Goal: Obtain resource: Download file/media

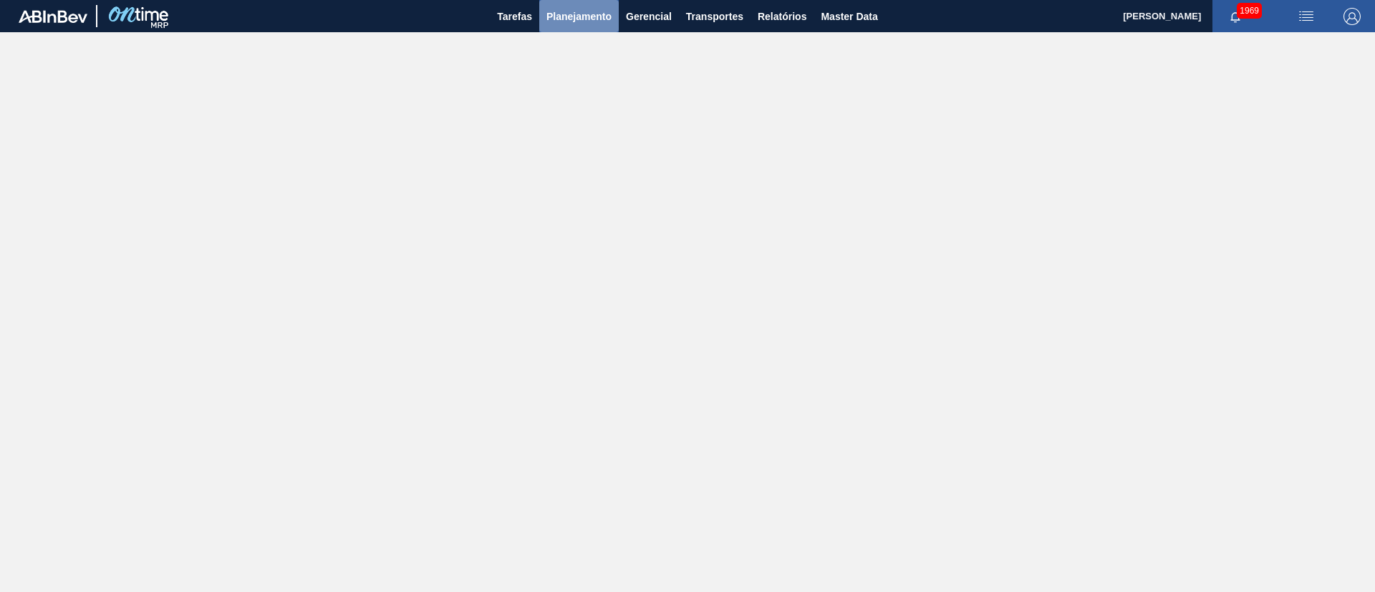
click at [591, 23] on span "Planejamento" at bounding box center [578, 16] width 65 height 17
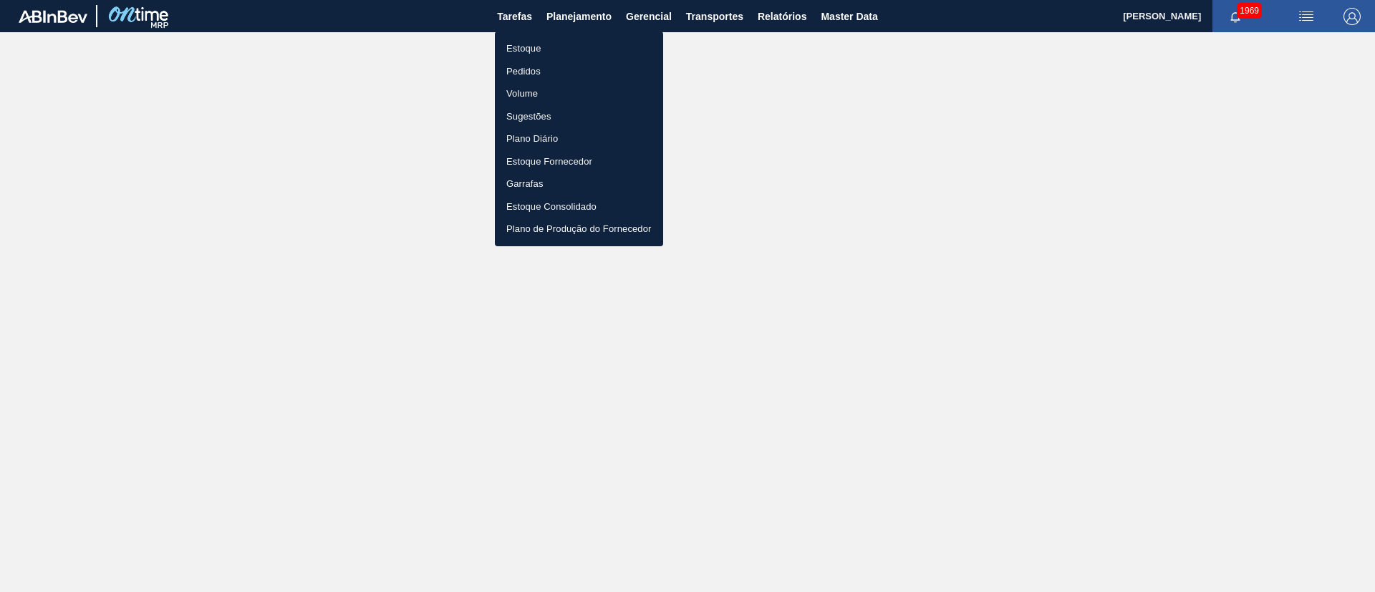
click at [544, 54] on li "Estoque" at bounding box center [579, 48] width 168 height 23
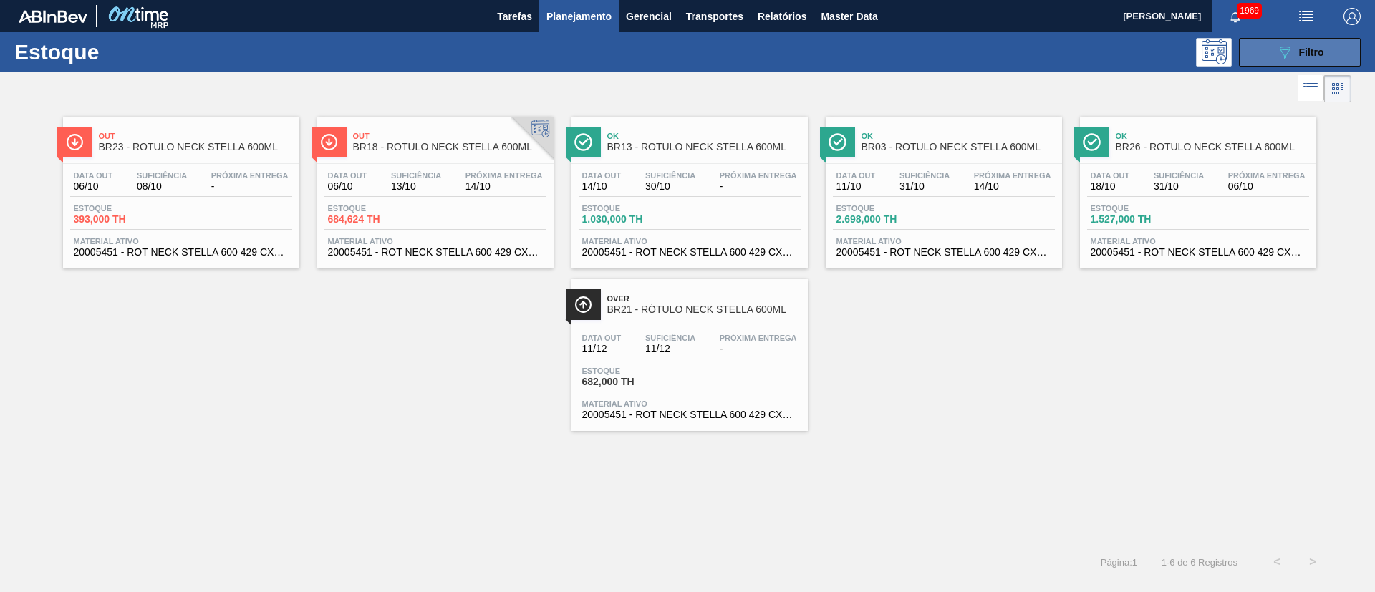
click at [916, 49] on span "Filtro" at bounding box center [1311, 52] width 25 height 11
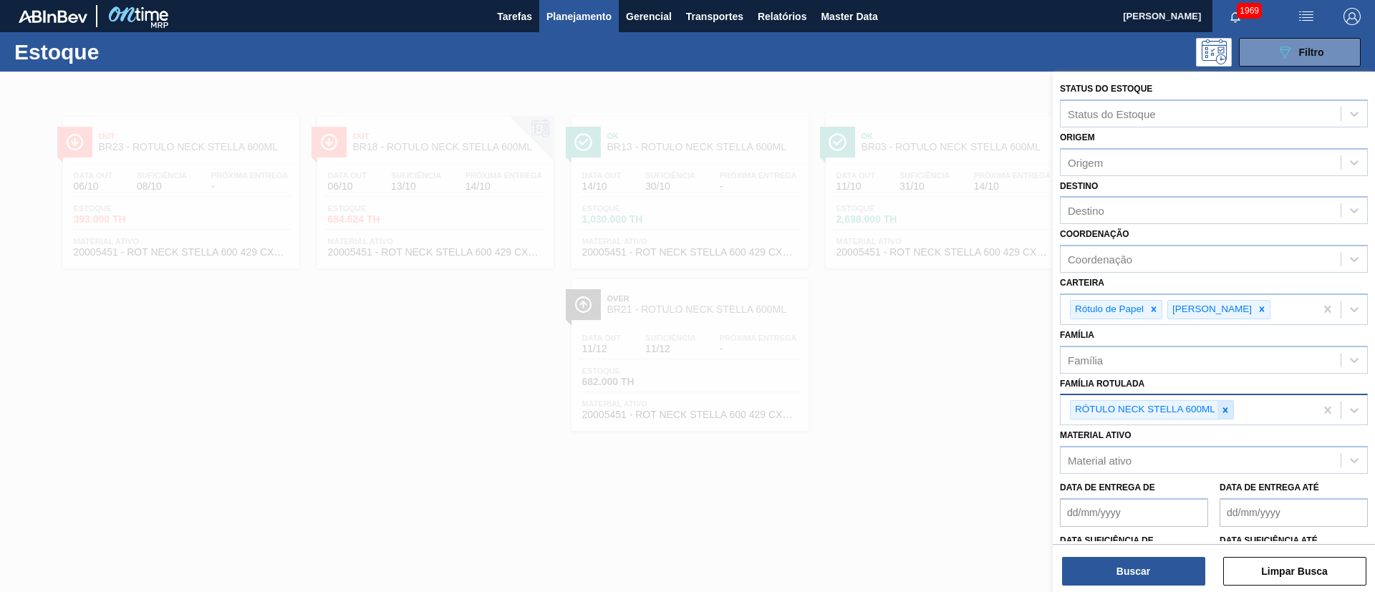
click at [916, 394] on div at bounding box center [1225, 410] width 16 height 18
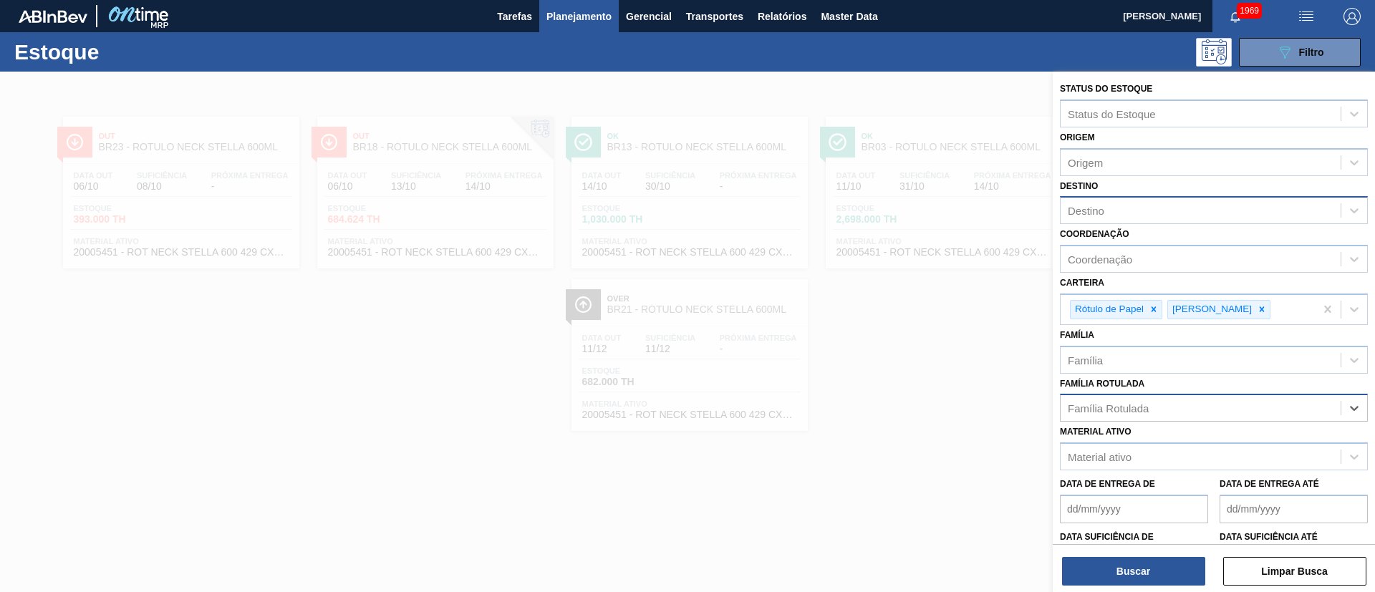
click at [916, 219] on div "Destino" at bounding box center [1201, 211] width 280 height 21
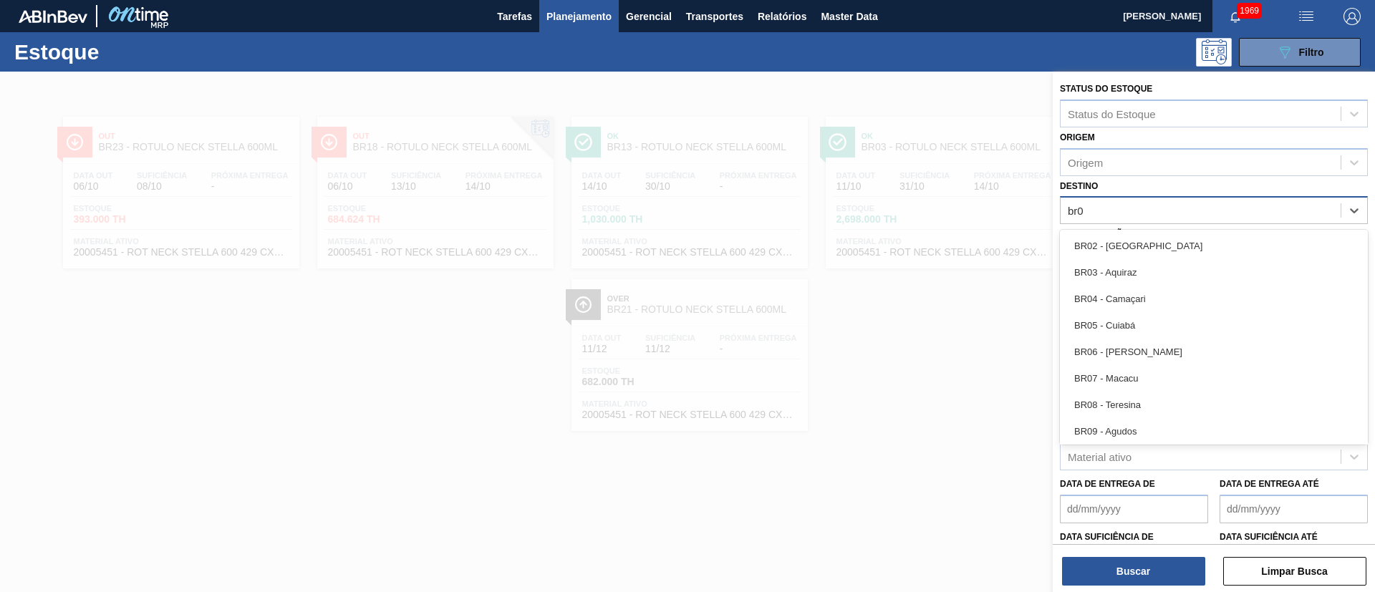
type input "br02"
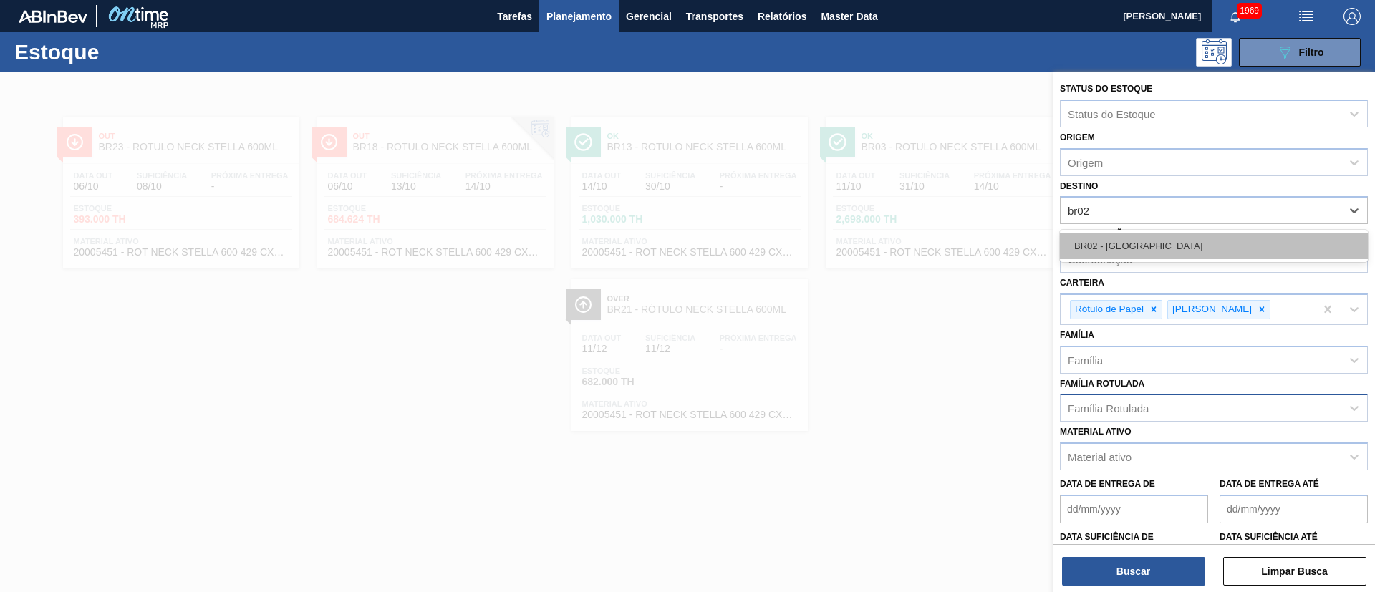
click at [916, 243] on div "BR02 - Sergipe" at bounding box center [1214, 246] width 308 height 26
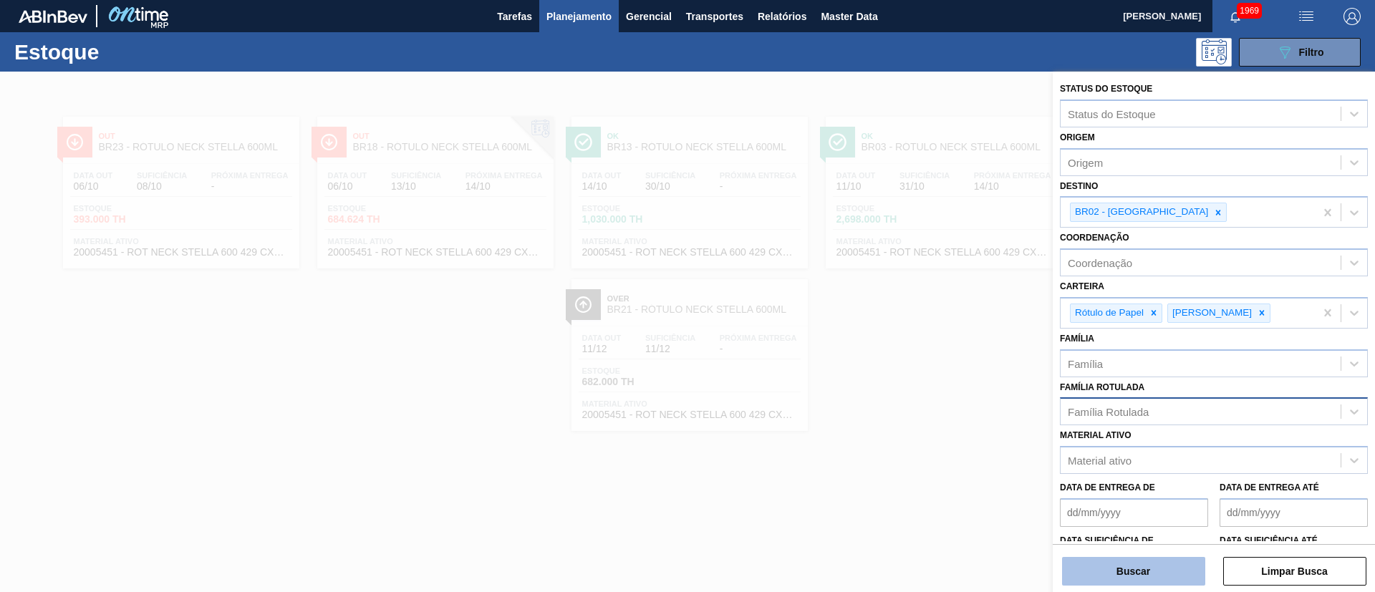
click at [916, 394] on button "Buscar" at bounding box center [1133, 571] width 143 height 29
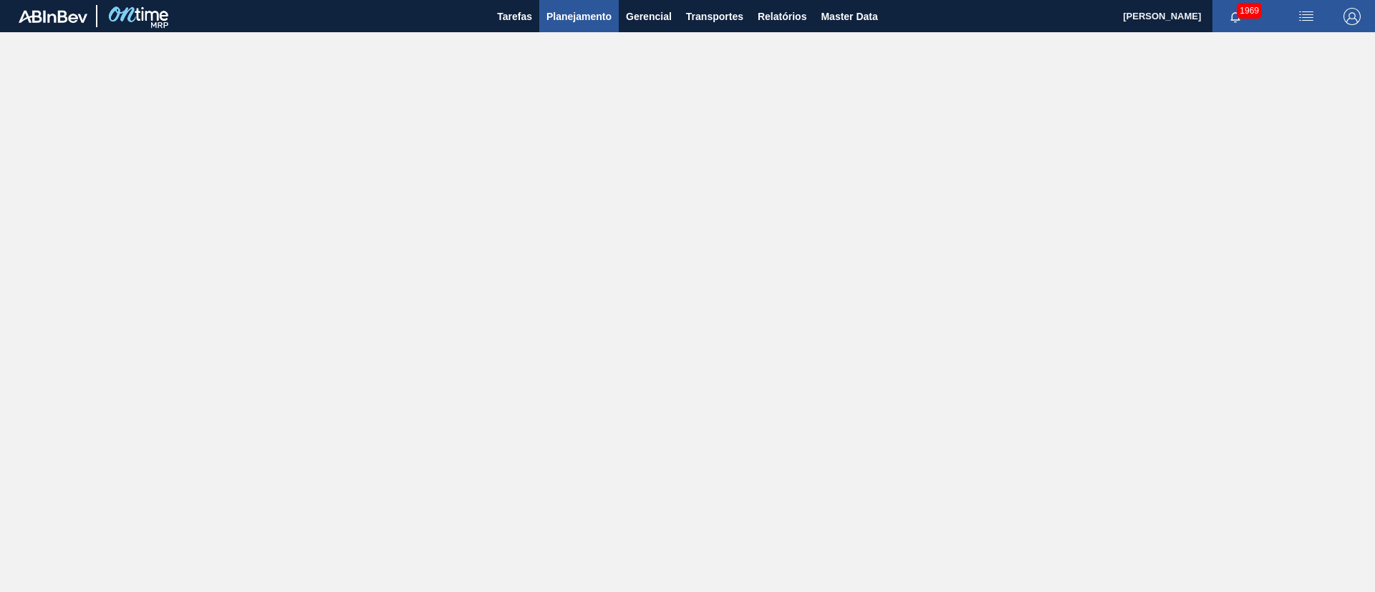
click at [593, 19] on span "Planejamento" at bounding box center [578, 16] width 65 height 17
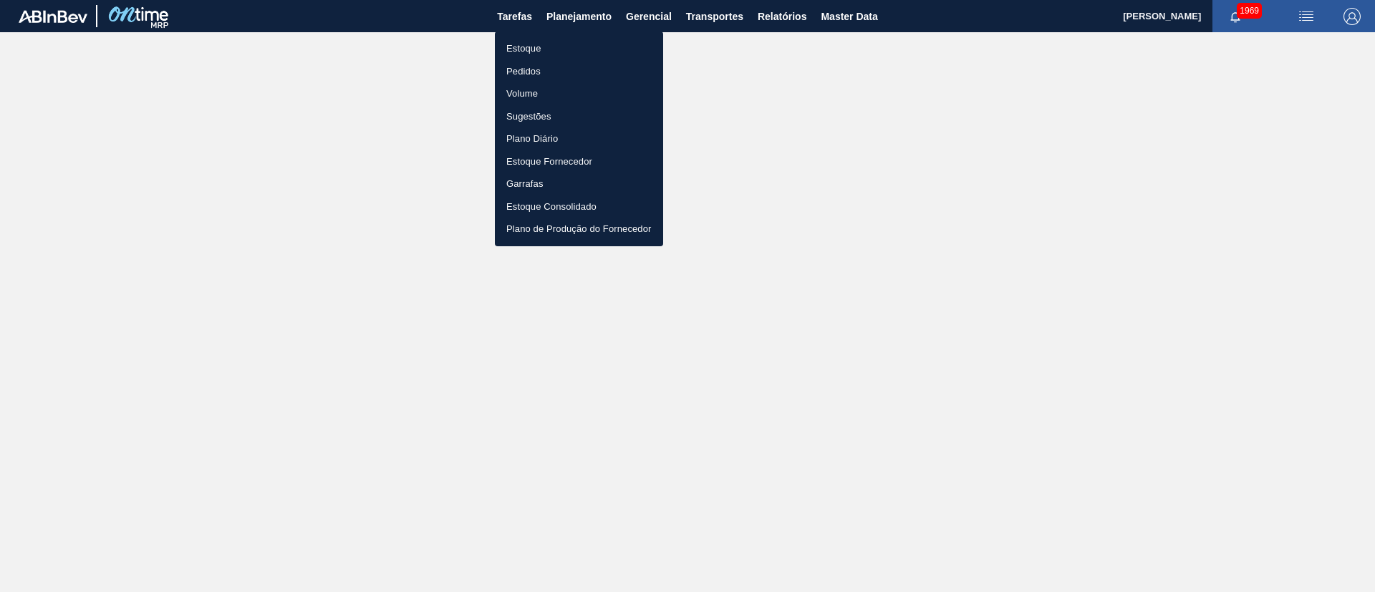
click at [536, 45] on li "Estoque" at bounding box center [579, 48] width 168 height 23
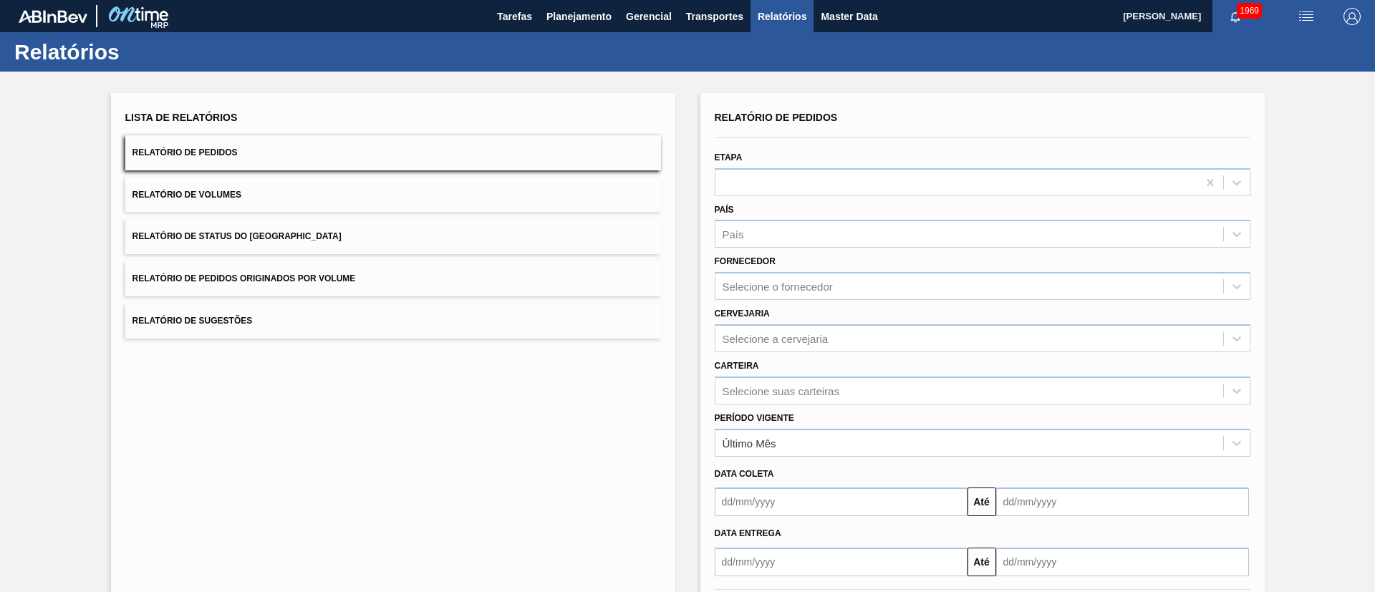
click at [283, 245] on button "Relatório de Status do [GEOGRAPHIC_DATA]" at bounding box center [393, 236] width 536 height 35
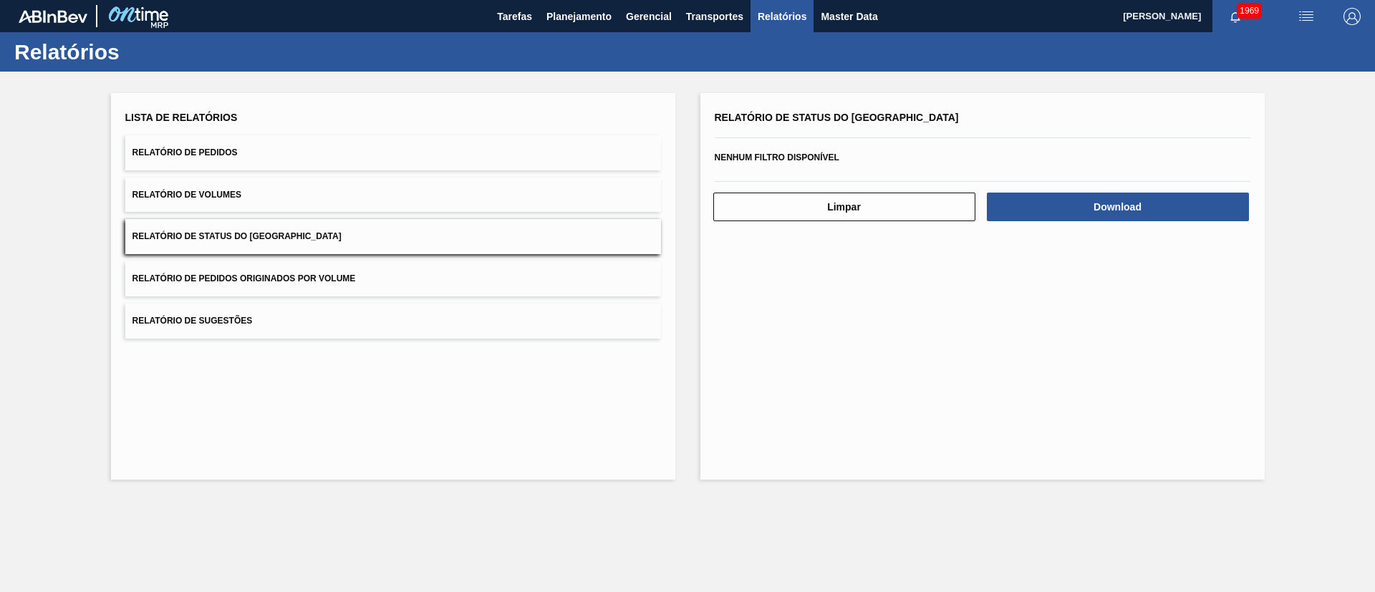
click at [1039, 191] on div "Download" at bounding box center [1119, 207] width 274 height 32
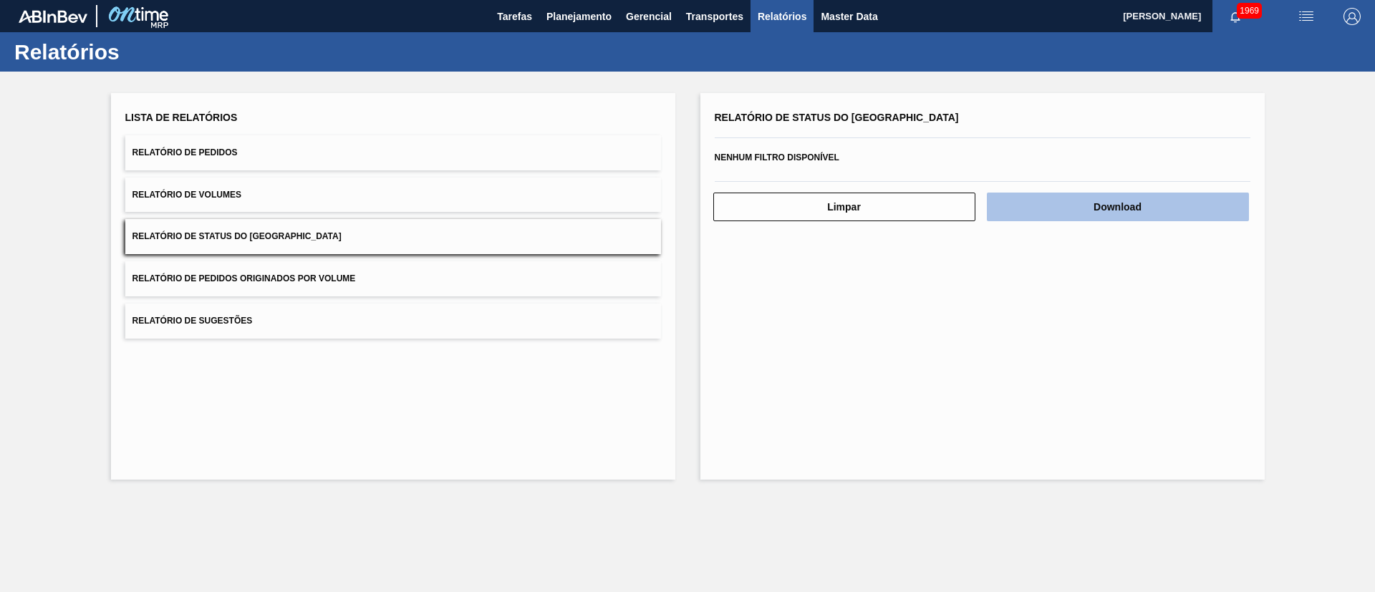
click at [1030, 202] on button "Download" at bounding box center [1118, 207] width 262 height 29
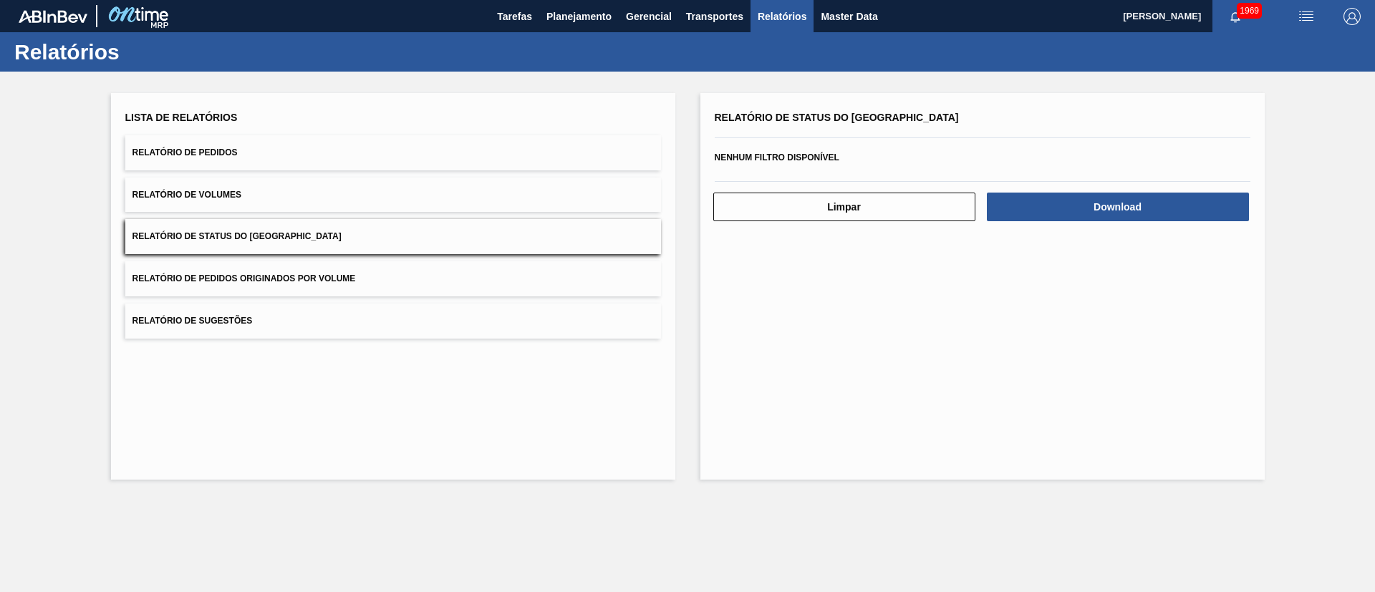
click at [193, 158] on button "Relatório de Pedidos" at bounding box center [393, 152] width 536 height 35
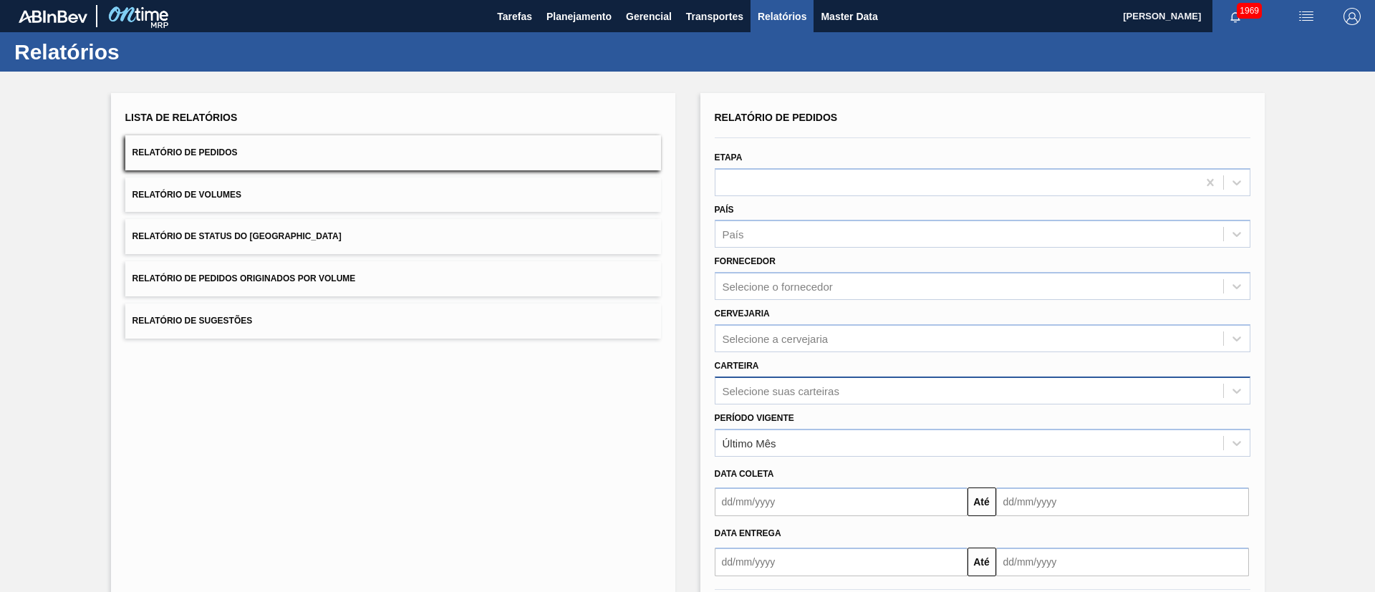
click at [740, 386] on div "Relatório de Pedidos Etapa País País Fornecedor Selecione o fornecedor Cervejar…" at bounding box center [983, 341] width 536 height 469
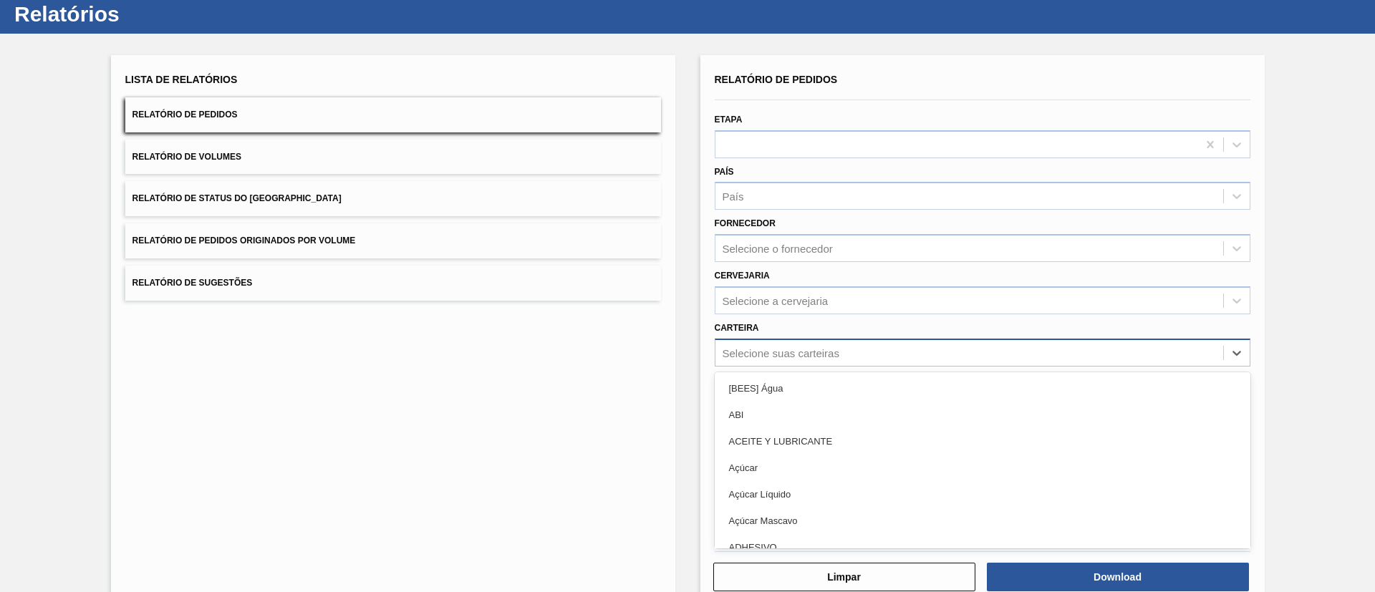
scroll to position [39, 0]
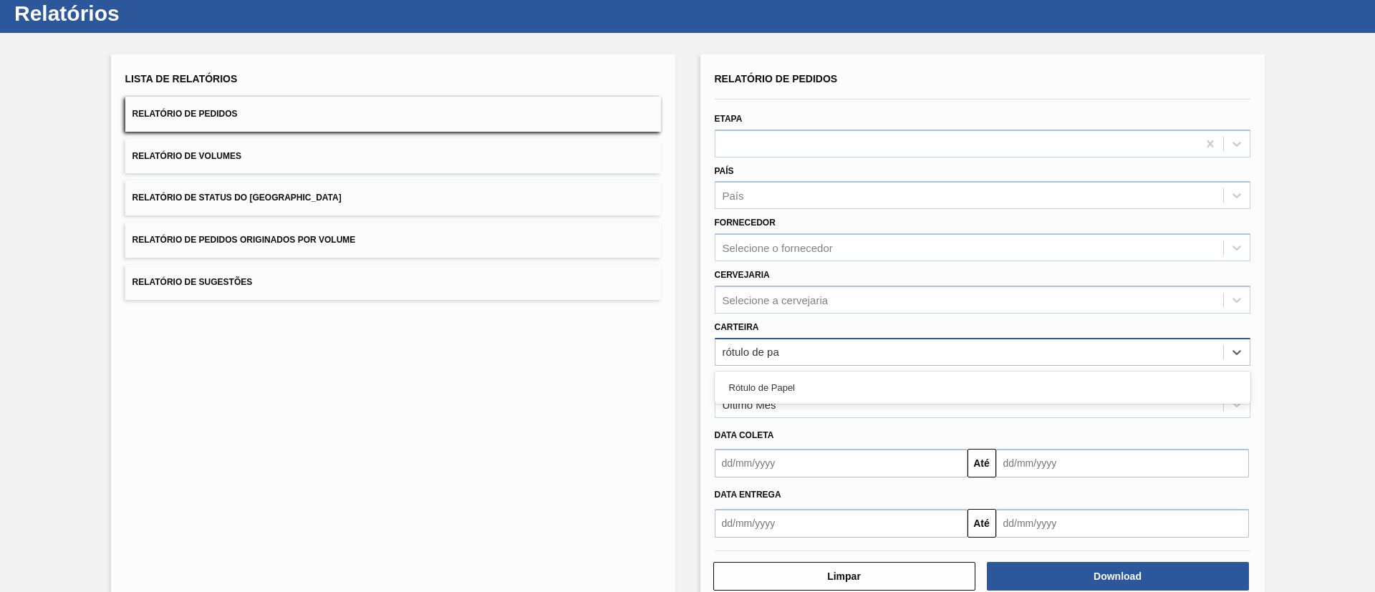
type input "rótulo de pap"
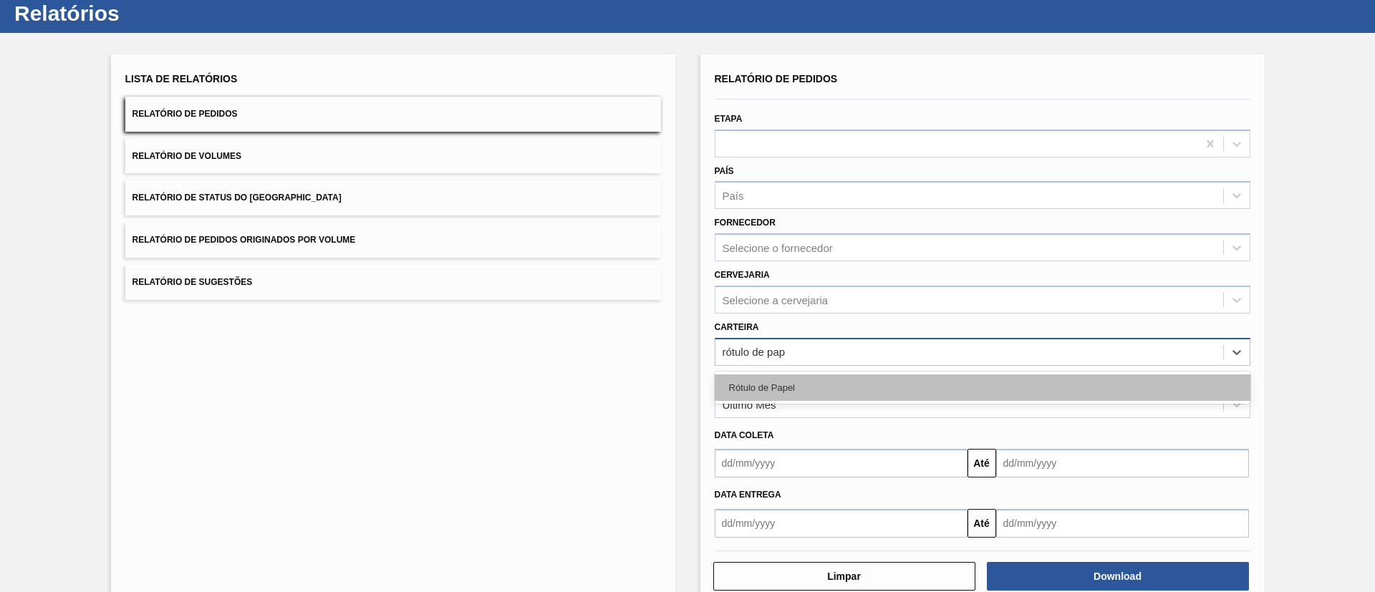
click at [740, 386] on div "Rótulo de Papel" at bounding box center [983, 388] width 536 height 26
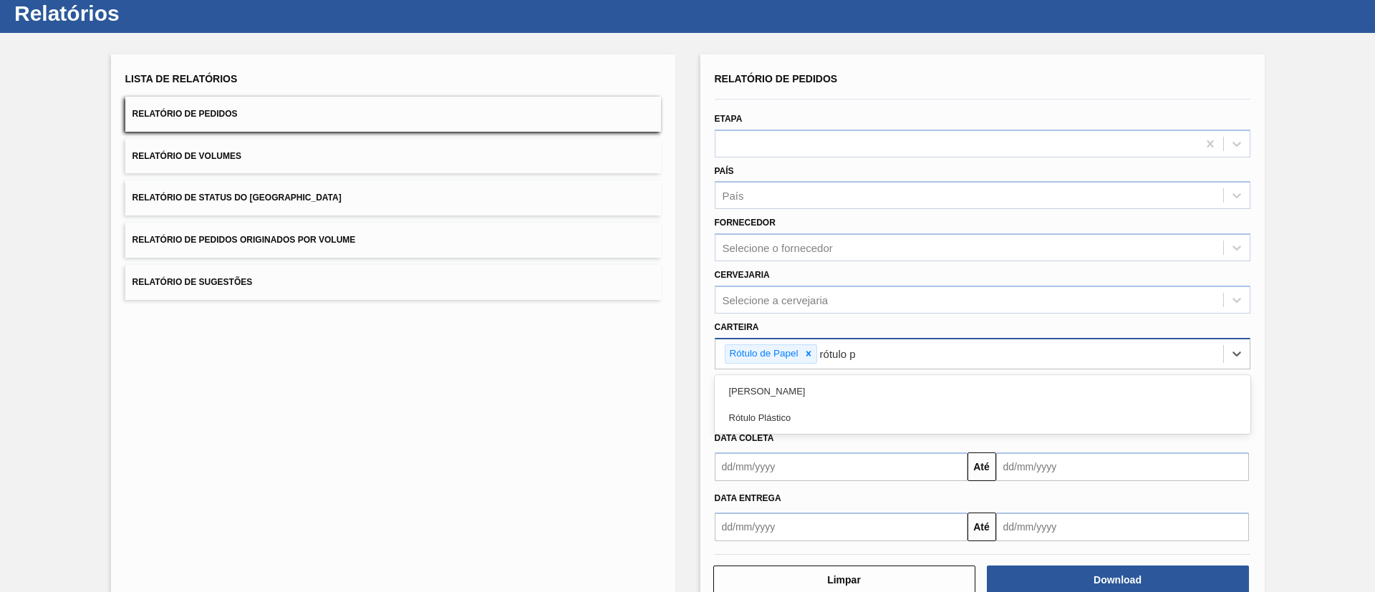
type input "rótulo pa"
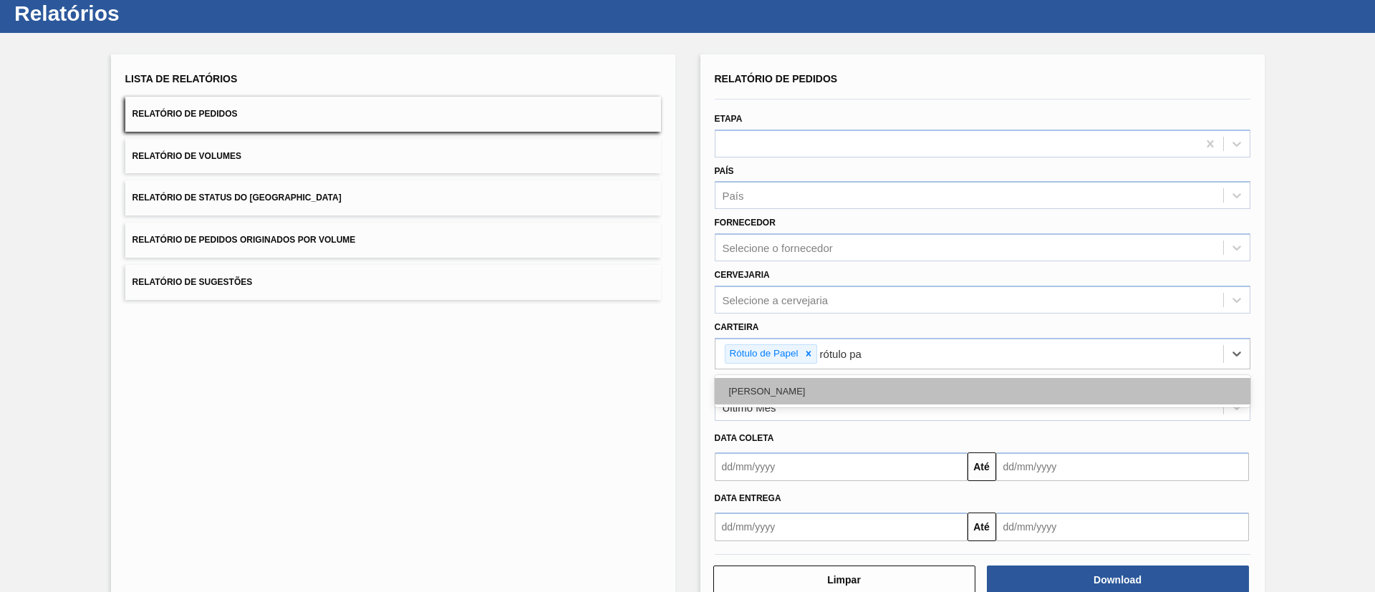
click at [745, 397] on div "Rótulo Papel" at bounding box center [983, 391] width 536 height 26
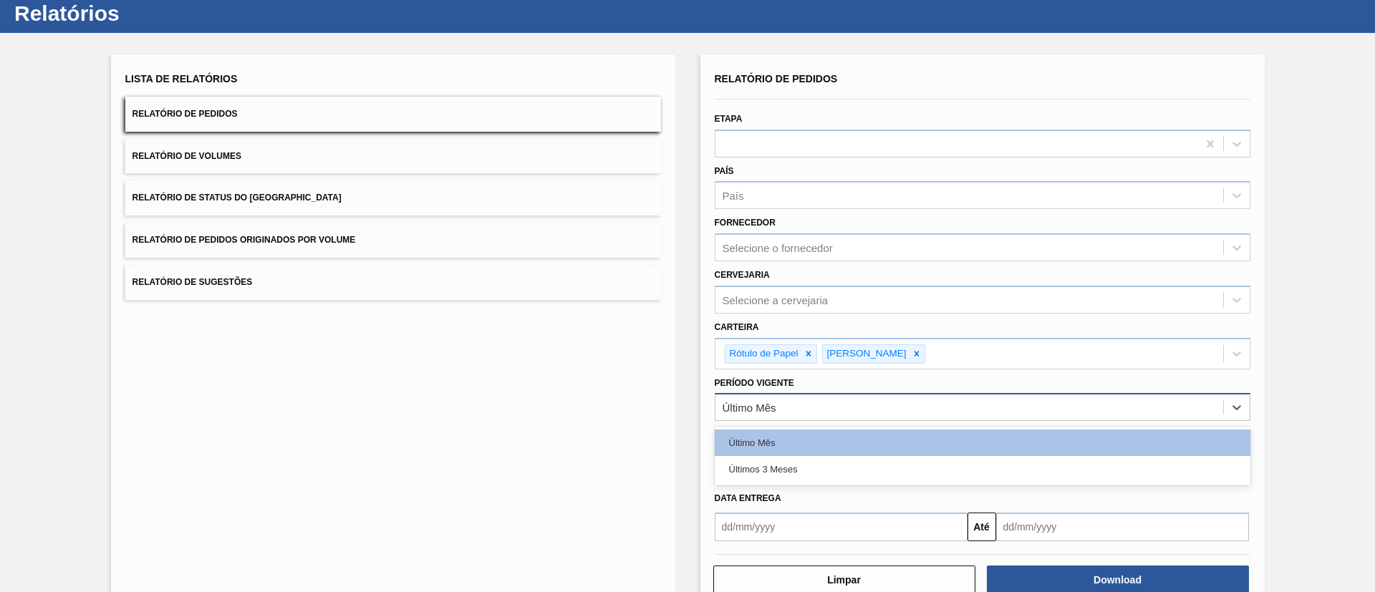
click at [798, 410] on div "Último Mês" at bounding box center [969, 407] width 508 height 21
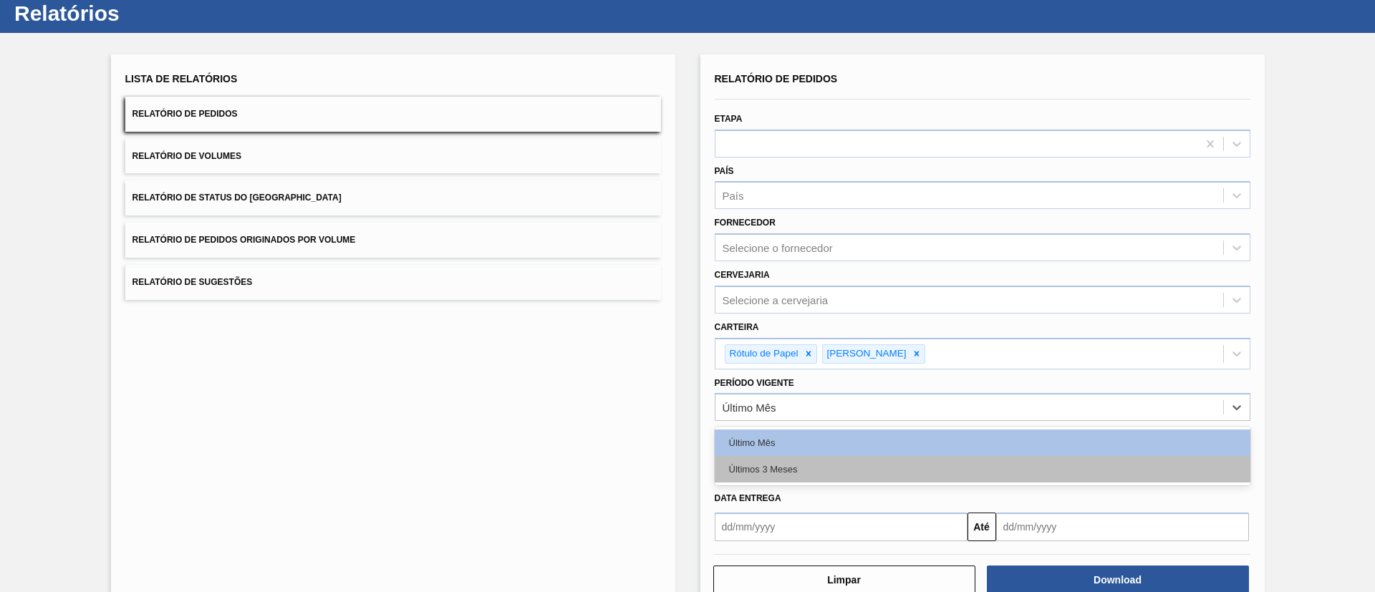
click at [793, 461] on div "Últimos 3 Meses" at bounding box center [983, 469] width 536 height 26
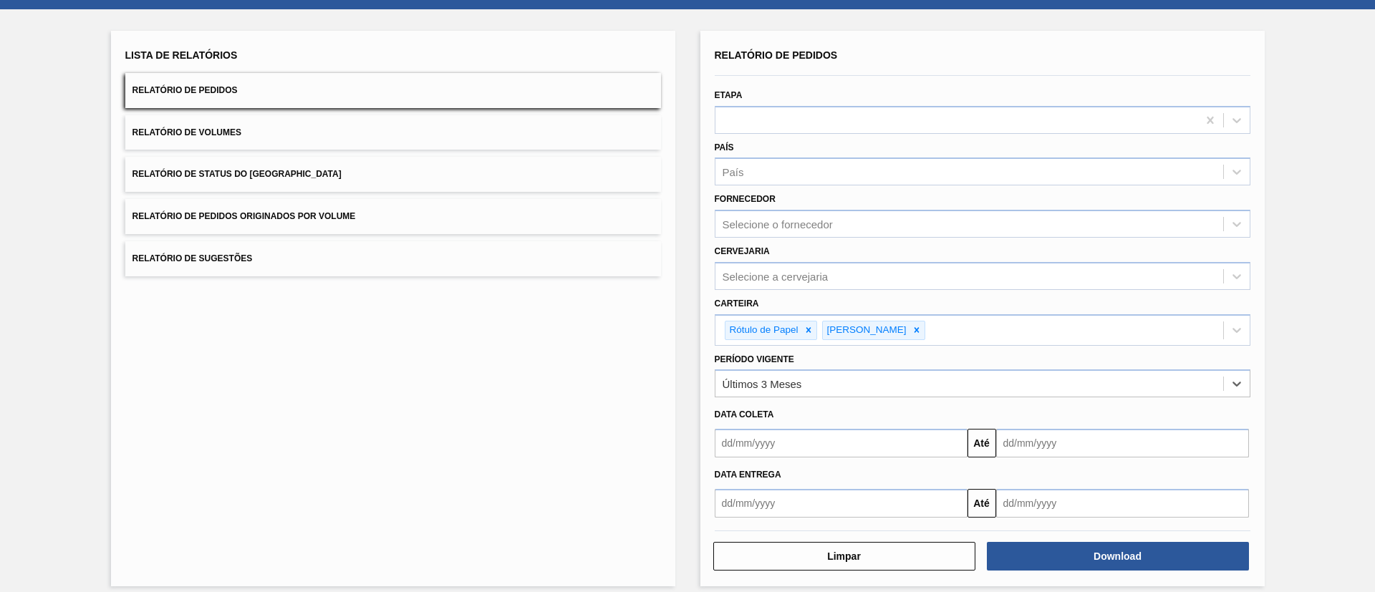
scroll to position [74, 0]
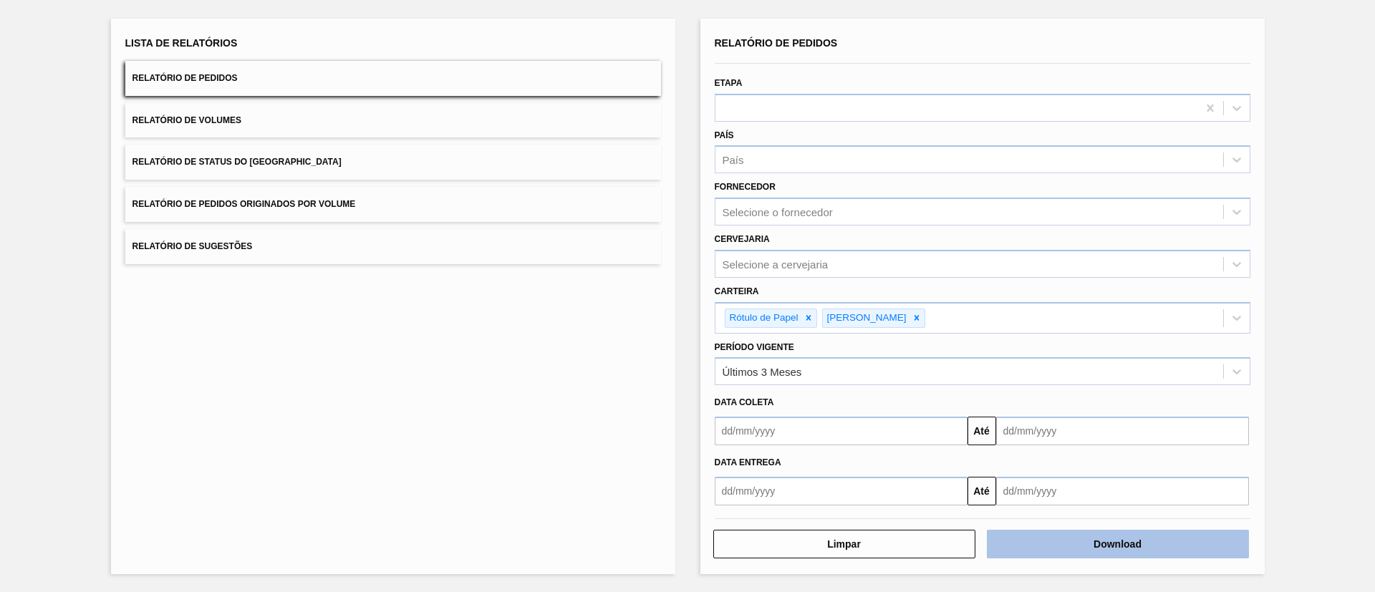
click at [1071, 536] on button "Download" at bounding box center [1118, 544] width 262 height 29
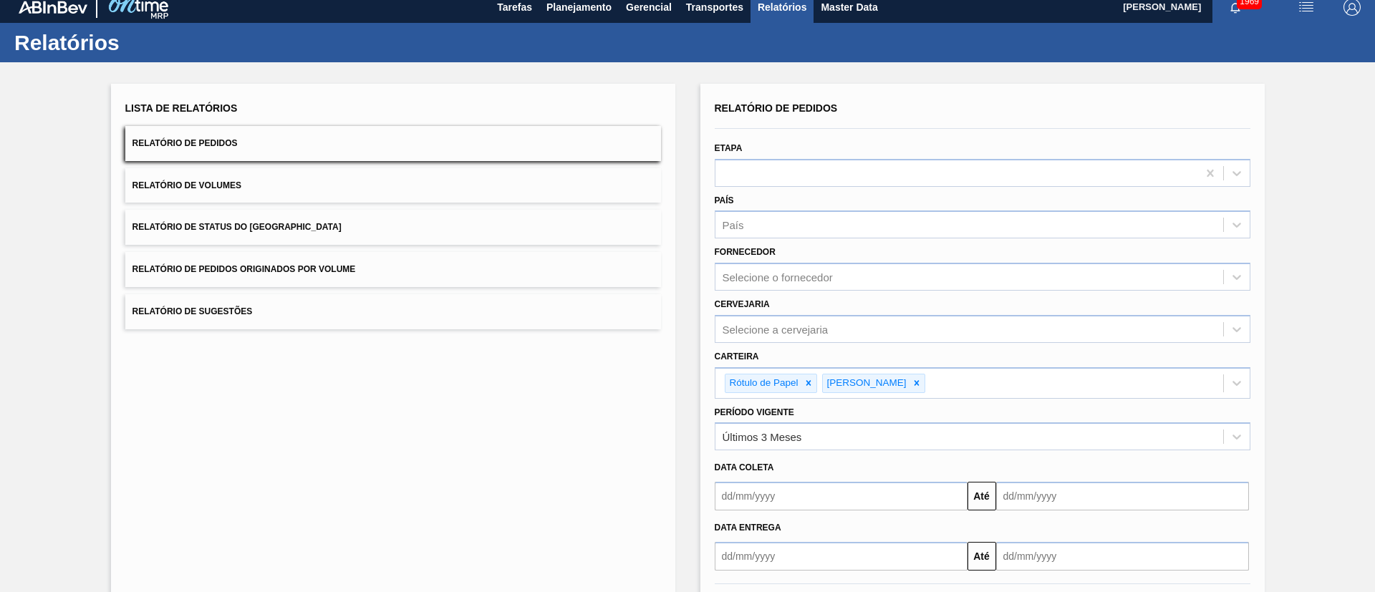
scroll to position [0, 0]
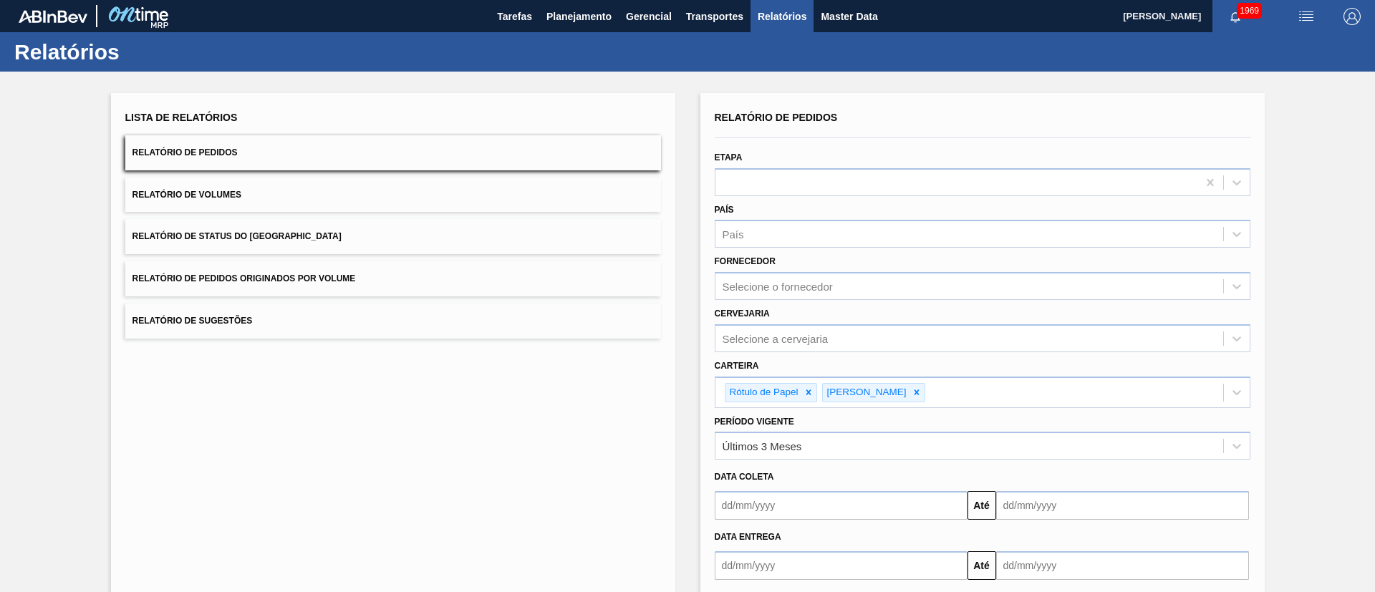
click at [304, 230] on button "Relatório de Status do Estoque" at bounding box center [393, 236] width 536 height 35
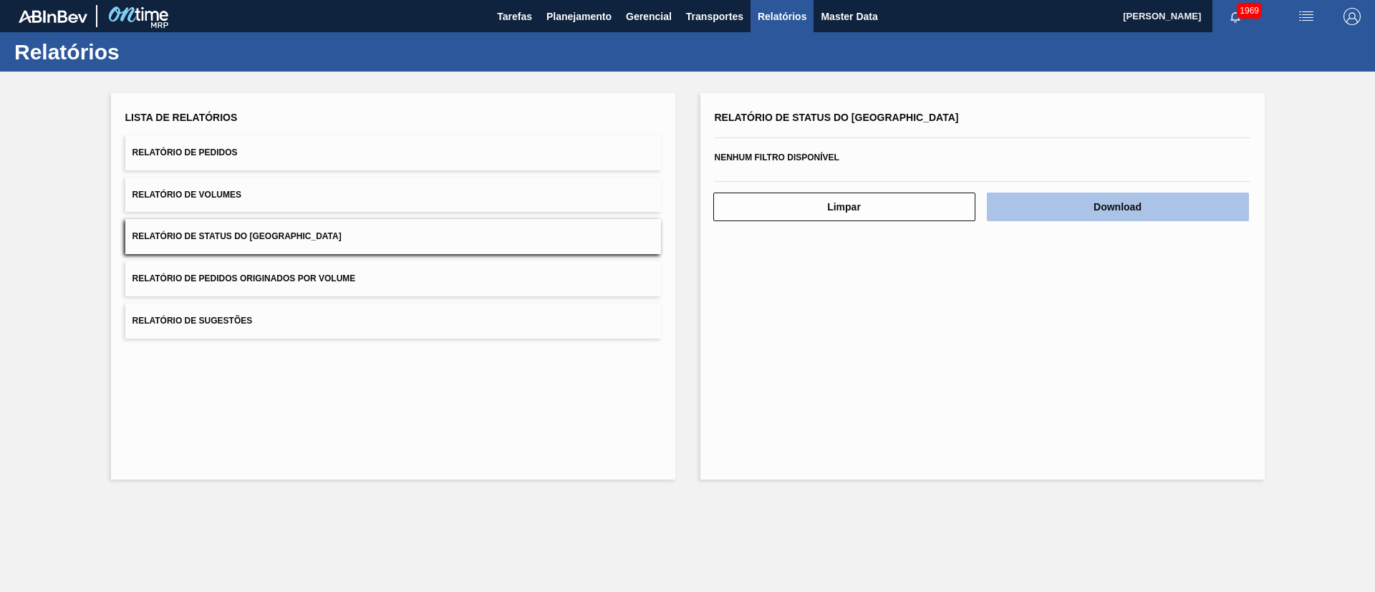
click at [1069, 216] on button "Download" at bounding box center [1118, 207] width 262 height 29
